Goal: Navigation & Orientation: Find specific page/section

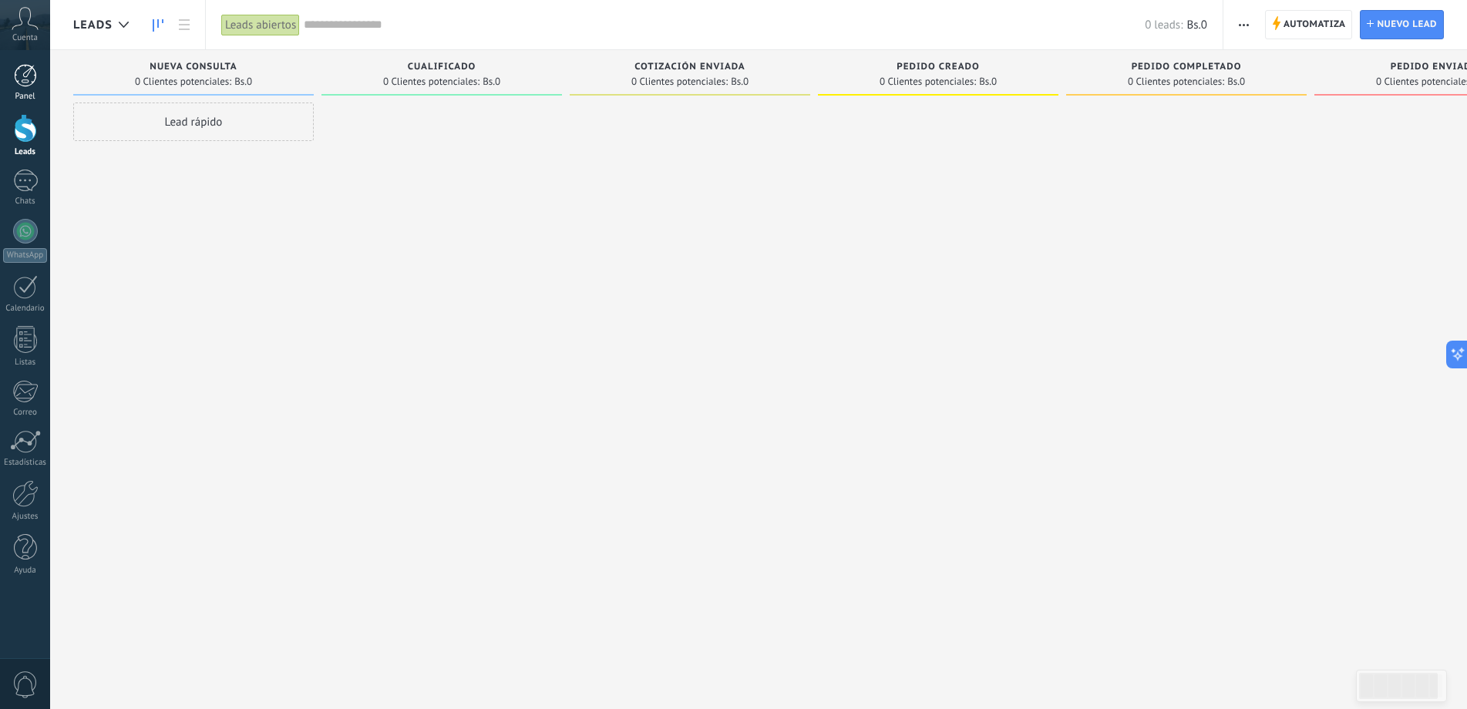
click at [26, 66] on div at bounding box center [25, 75] width 23 height 23
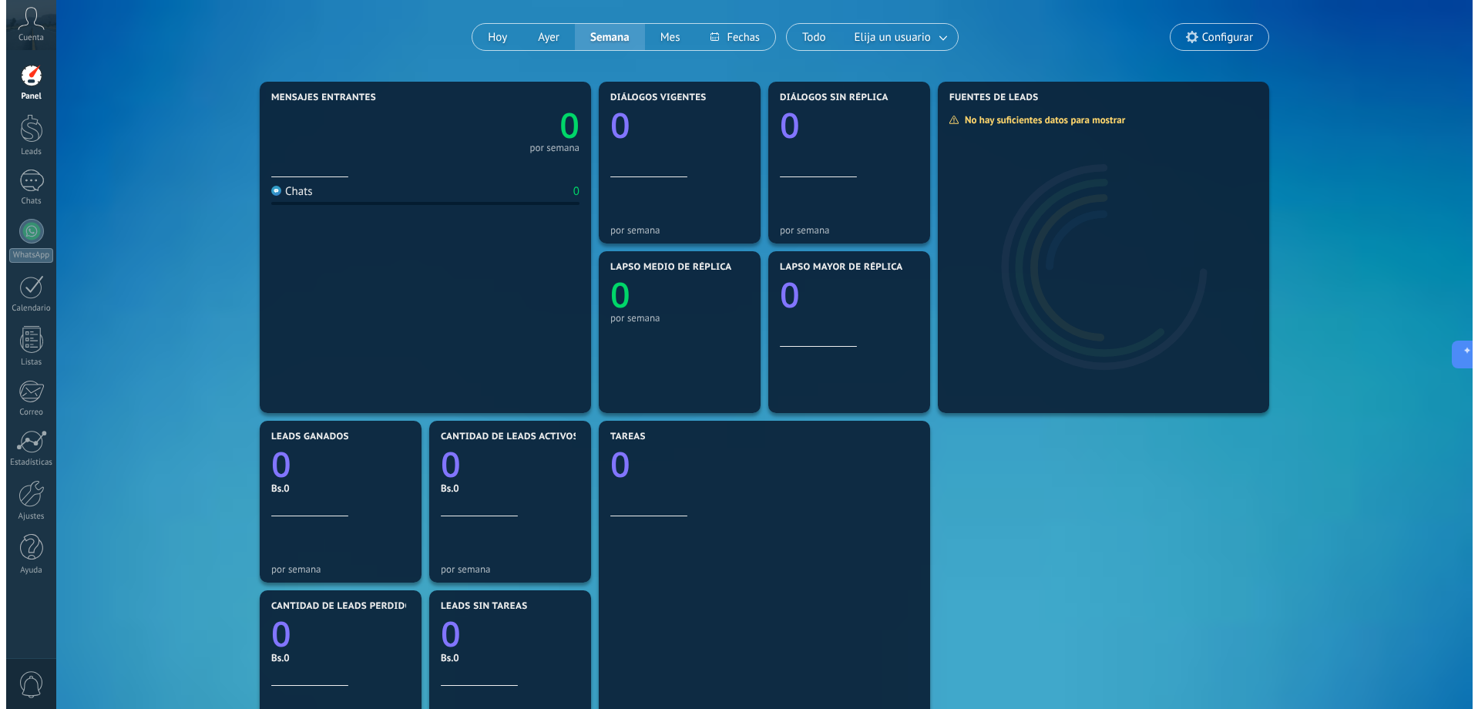
scroll to position [73, 0]
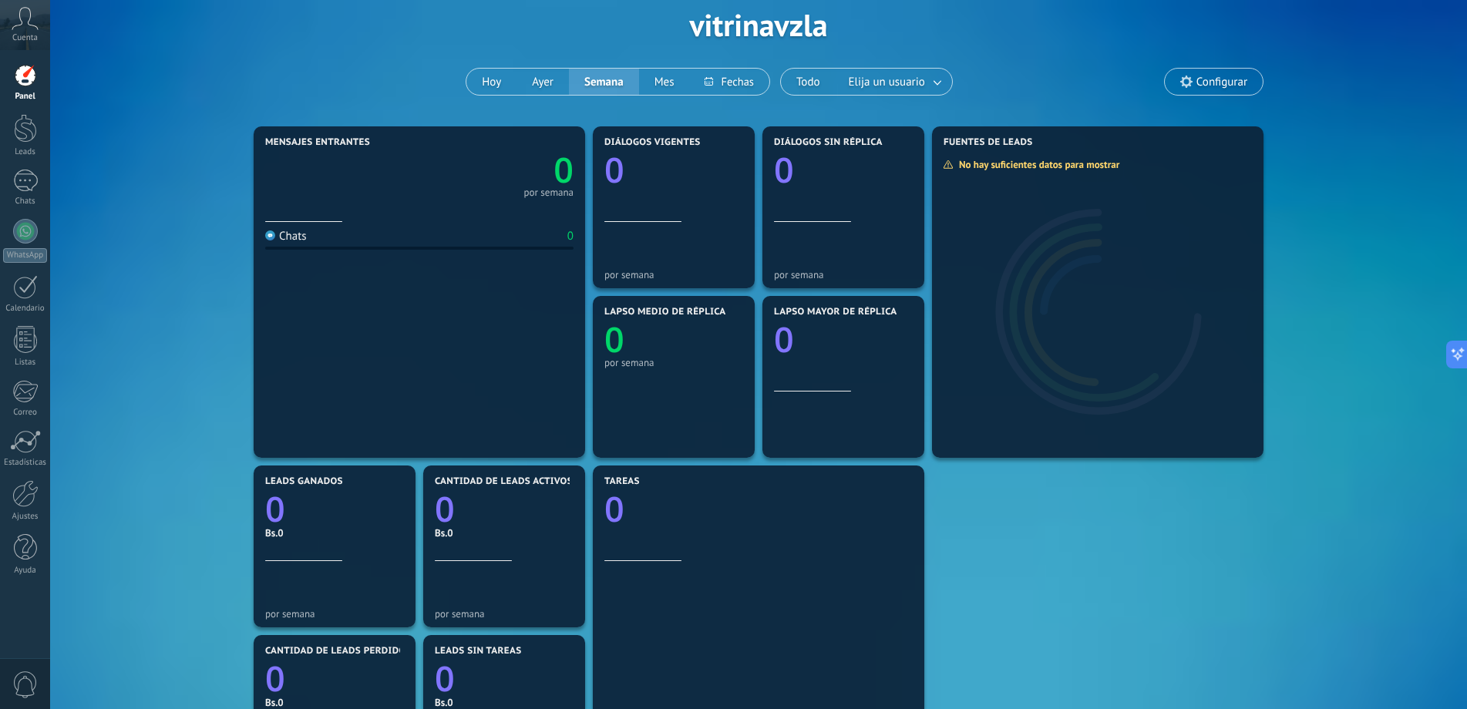
click at [32, 20] on icon at bounding box center [25, 18] width 27 height 23
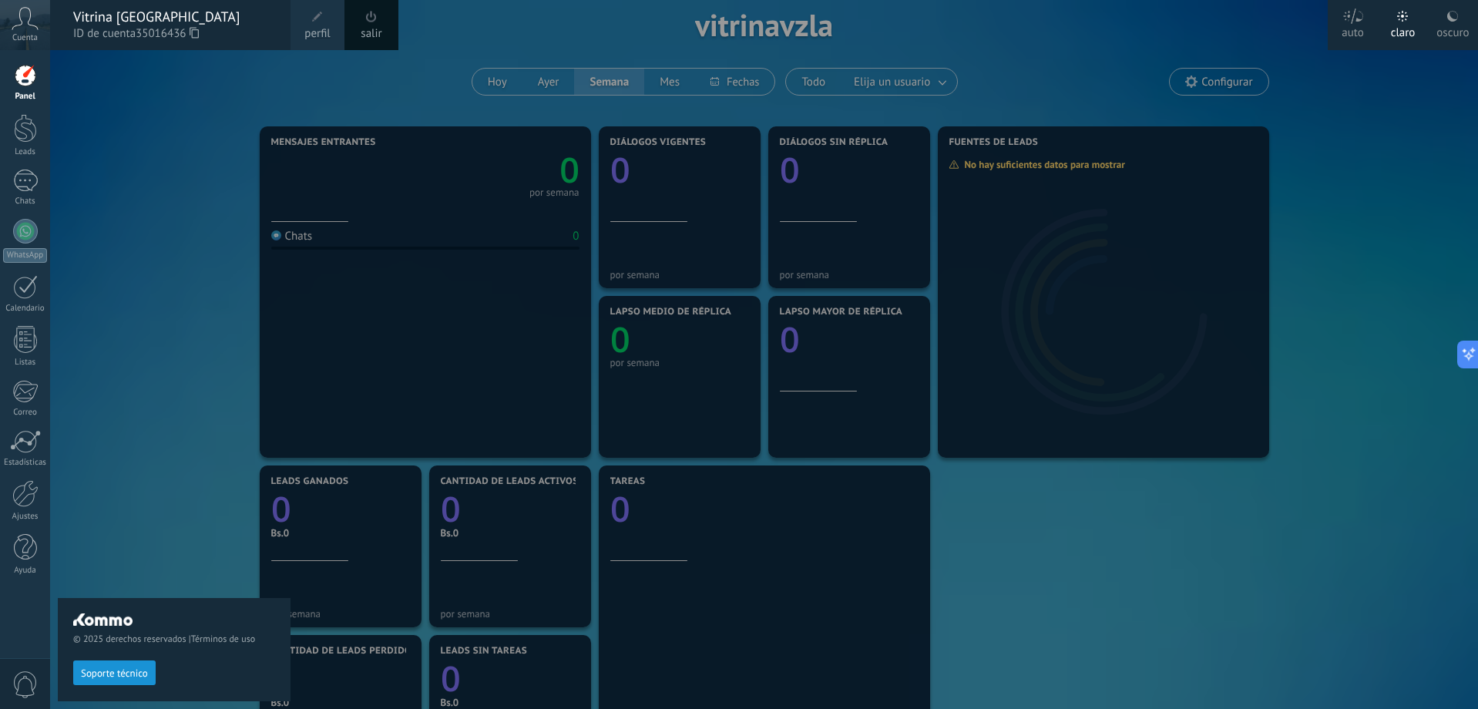
click at [144, 76] on div "© 2025 derechos reservados | Términos de uso Soporte técnico" at bounding box center [174, 379] width 233 height 659
click at [147, 82] on div "© 2025 derechos reservados | Términos de uso Soporte técnico" at bounding box center [174, 379] width 233 height 659
click at [215, 522] on div "© 2025 derechos reservados | Términos de uso Soporte técnico" at bounding box center [174, 379] width 233 height 659
drag, startPoint x: 73, startPoint y: 623, endPoint x: 123, endPoint y: 623, distance: 50.1
click at [123, 623] on span at bounding box center [104, 619] width 63 height 12
